Goal: Information Seeking & Learning: Learn about a topic

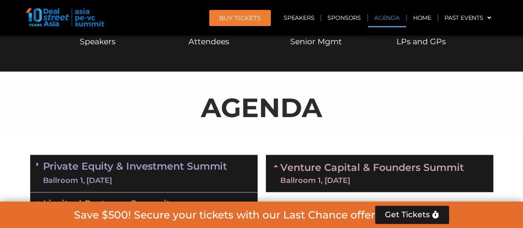
scroll to position [213, 0]
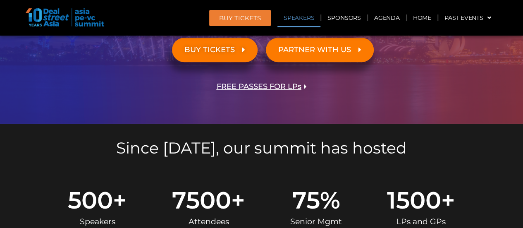
click at [302, 13] on link "Speakers" at bounding box center [298, 17] width 43 height 19
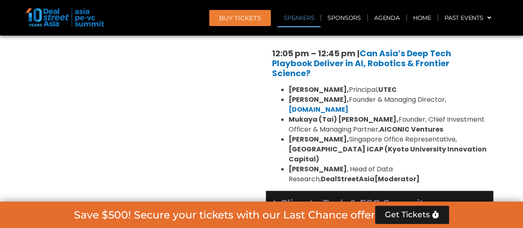
scroll to position [2230, 0]
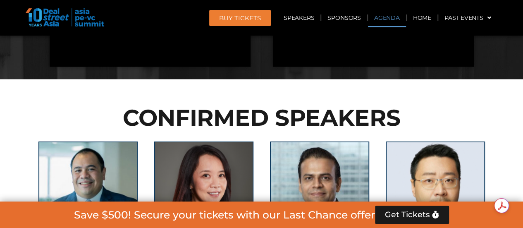
click at [381, 17] on link "Agenda" at bounding box center [387, 17] width 38 height 19
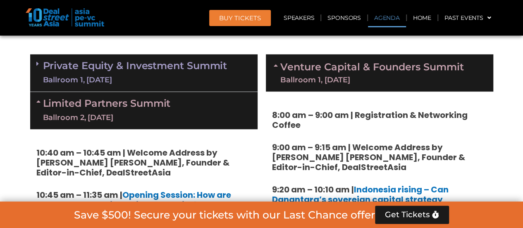
scroll to position [433, 0]
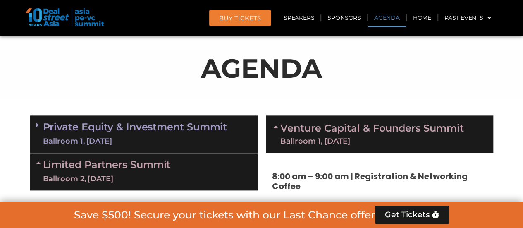
click at [386, 21] on link "Agenda" at bounding box center [387, 17] width 38 height 19
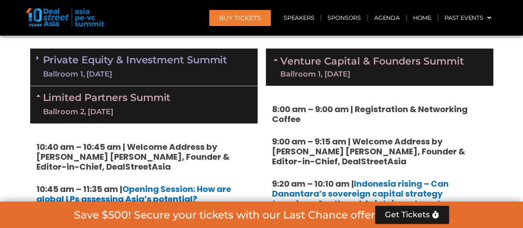
scroll to position [0, 0]
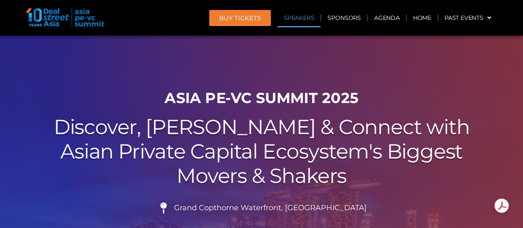
click at [306, 21] on link "Speakers" at bounding box center [298, 17] width 43 height 19
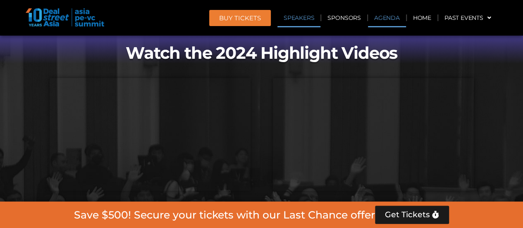
scroll to position [897, 0]
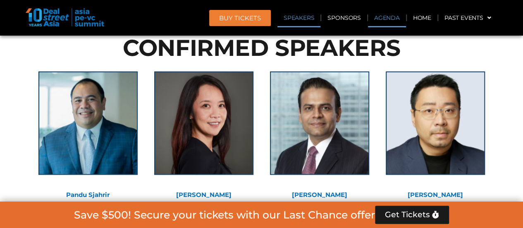
click at [388, 19] on link "Agenda" at bounding box center [387, 17] width 38 height 19
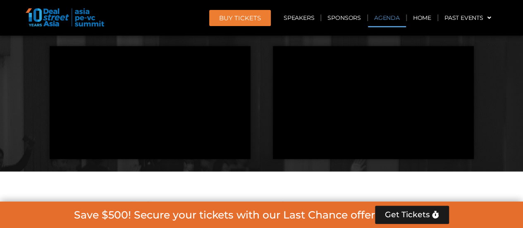
scroll to position [433, 0]
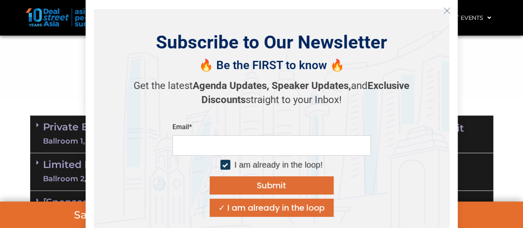
click at [446, 8] on icon "Close" at bounding box center [446, 10] width 7 height 7
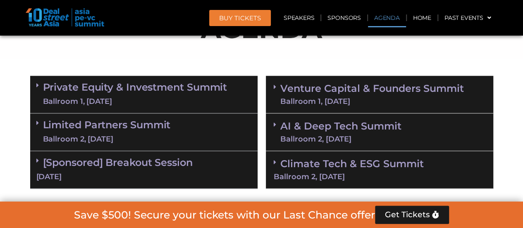
scroll to position [486, 0]
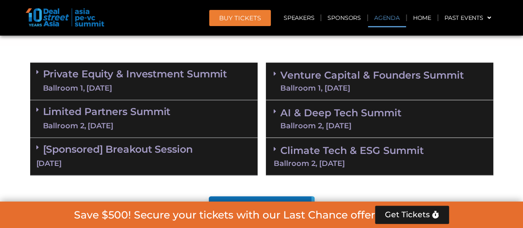
click at [37, 72] on icon at bounding box center [37, 72] width 2 height 7
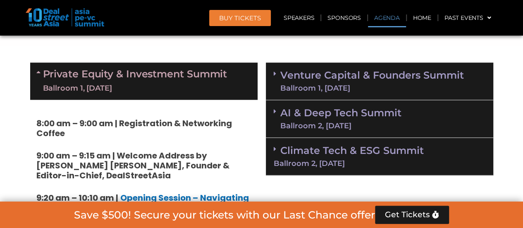
click at [276, 72] on span at bounding box center [277, 73] width 7 height 7
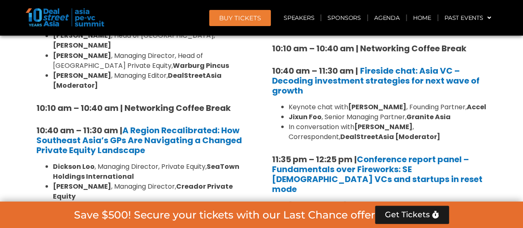
scroll to position [717, 0]
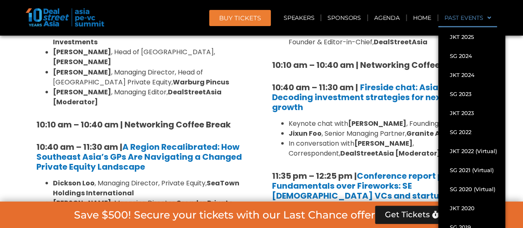
click at [489, 19] on span at bounding box center [487, 18] width 8 height 14
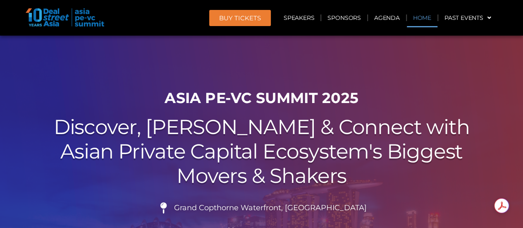
click at [423, 18] on link "Home" at bounding box center [422, 17] width 31 height 19
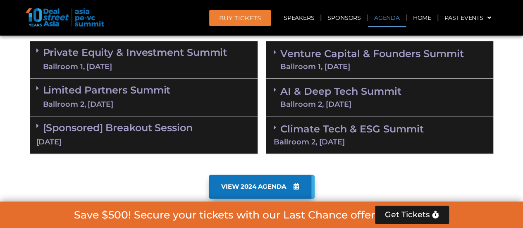
scroll to position [496, 0]
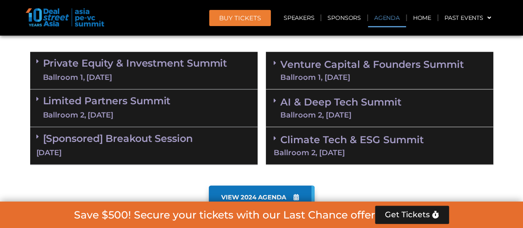
click at [275, 100] on icon at bounding box center [275, 100] width 2 height 7
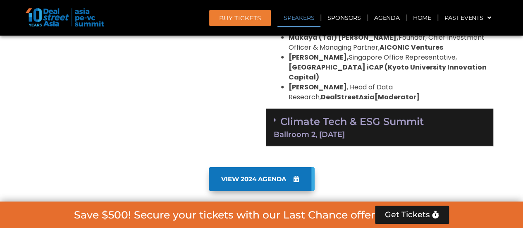
scroll to position [893, 0]
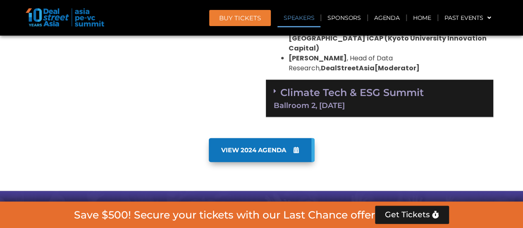
click at [273, 82] on div "Climate Tech & ESG Summit Ballroom 2, 11 Sept" at bounding box center [379, 99] width 227 height 38
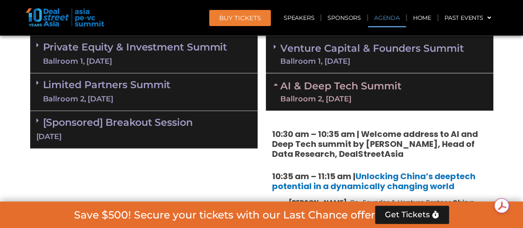
scroll to position [513, 0]
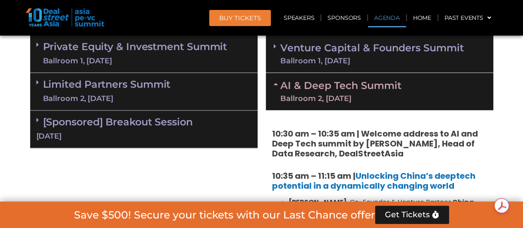
click at [36, 43] on icon at bounding box center [37, 44] width 2 height 7
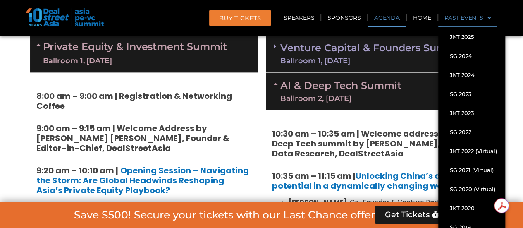
click at [491, 16] on link "Past Events" at bounding box center [467, 17] width 59 height 19
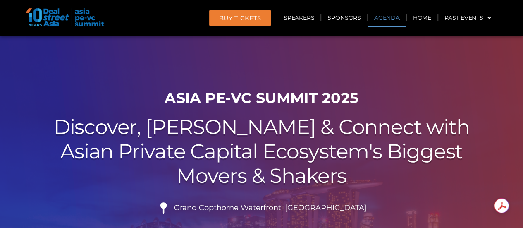
click at [385, 14] on link "Agenda" at bounding box center [387, 17] width 38 height 19
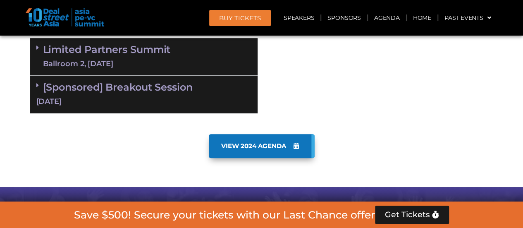
scroll to position [1966, 0]
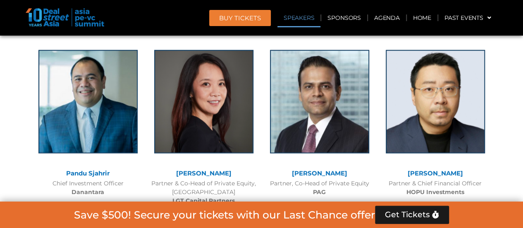
scroll to position [910, 0]
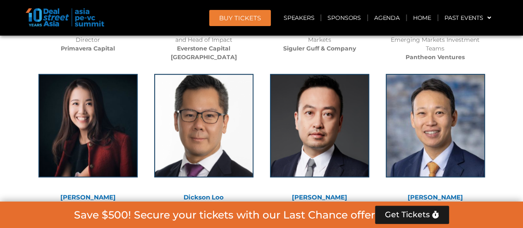
scroll to position [2787, 0]
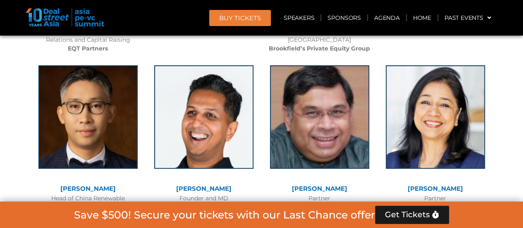
drag, startPoint x: 527, startPoint y: 10, endPoint x: 514, endPoint y: -43, distance: 54.7
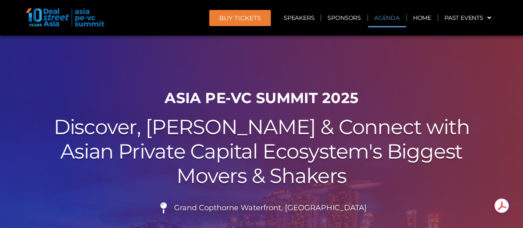
click at [390, 19] on link "Agenda" at bounding box center [387, 17] width 38 height 19
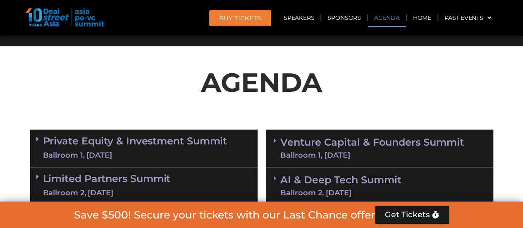
scroll to position [433, 0]
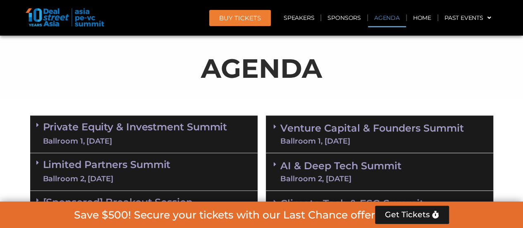
click at [36, 124] on icon at bounding box center [37, 125] width 2 height 7
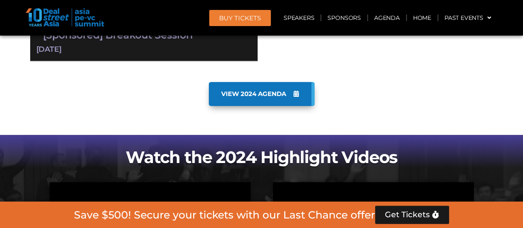
scroll to position [0, 0]
